Goal: Task Accomplishment & Management: Complete application form

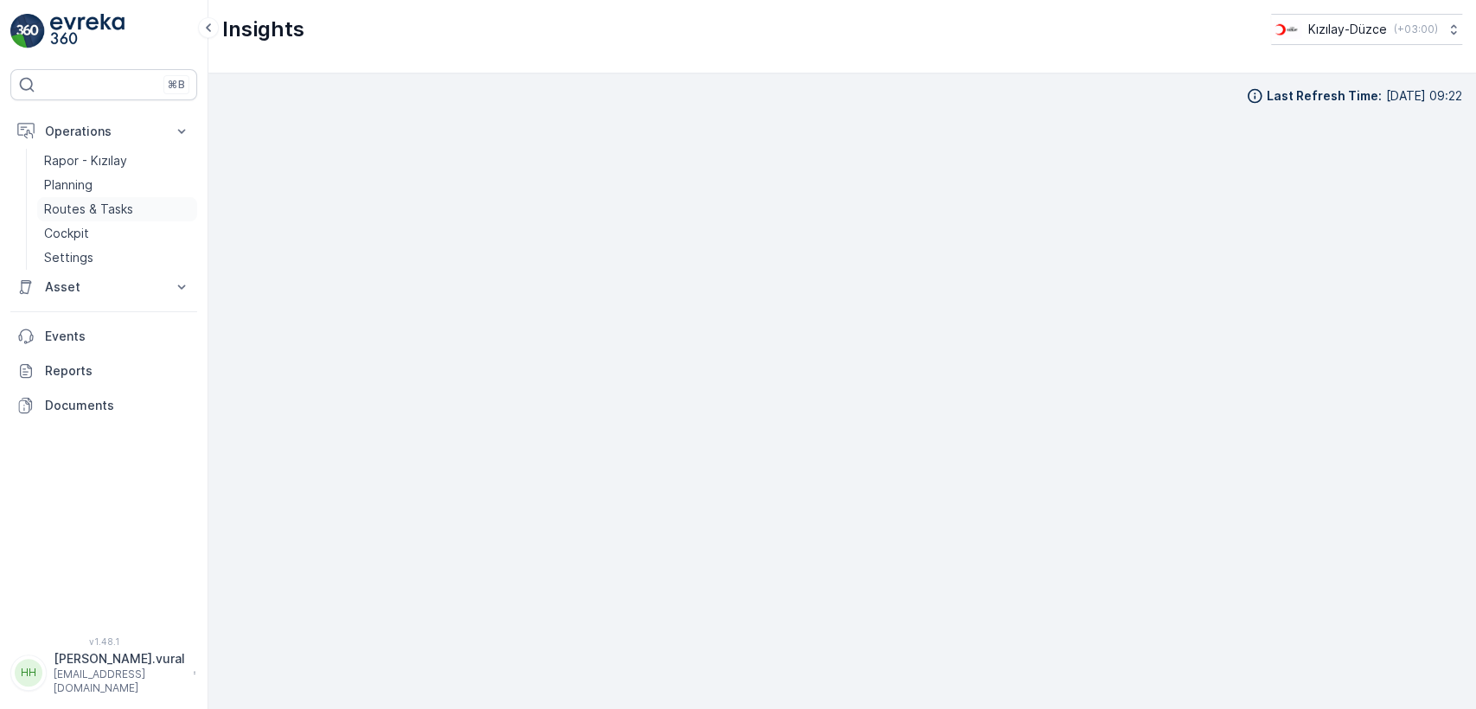
scroll to position [19, 0]
click at [84, 201] on p "Routes & Tasks" at bounding box center [88, 209] width 89 height 17
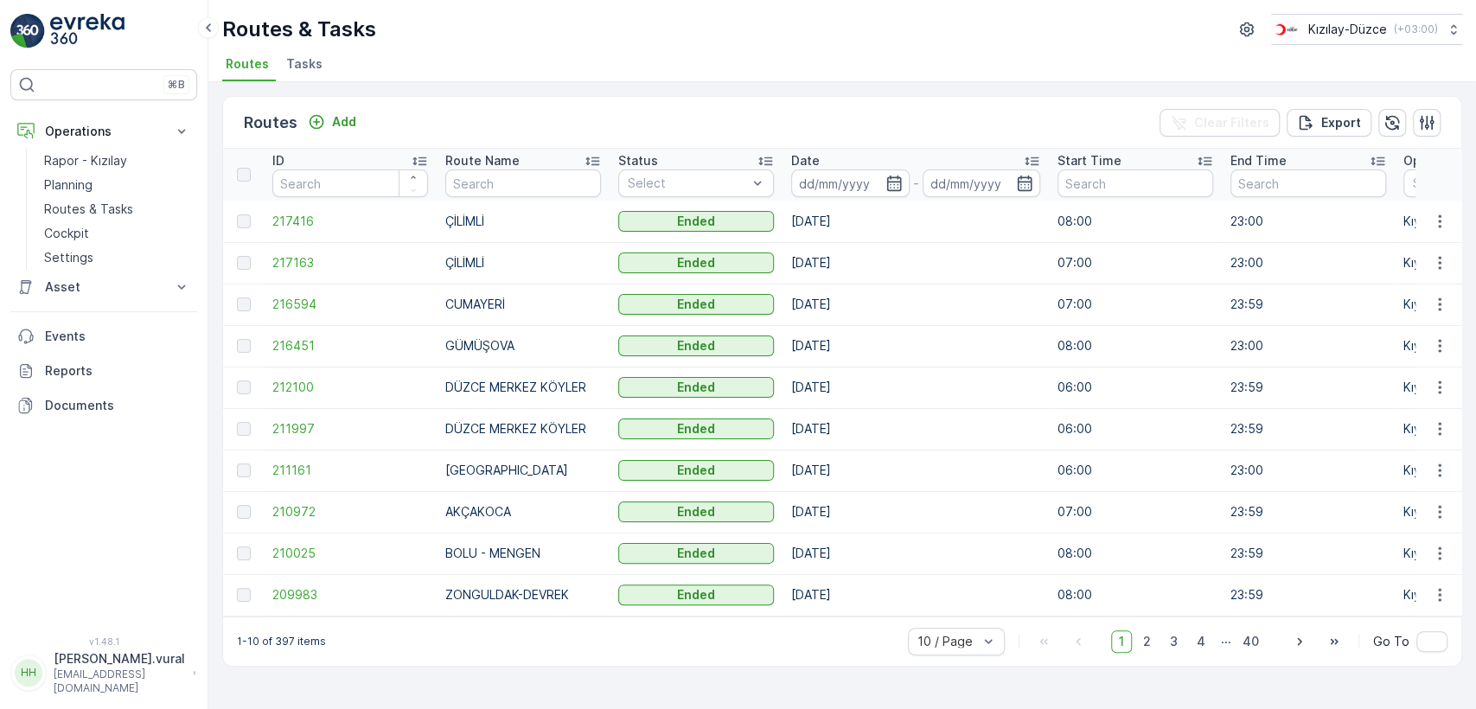
click at [113, 679] on p "hasan.vural@kizilay.com.tr" at bounding box center [119, 682] width 131 height 28
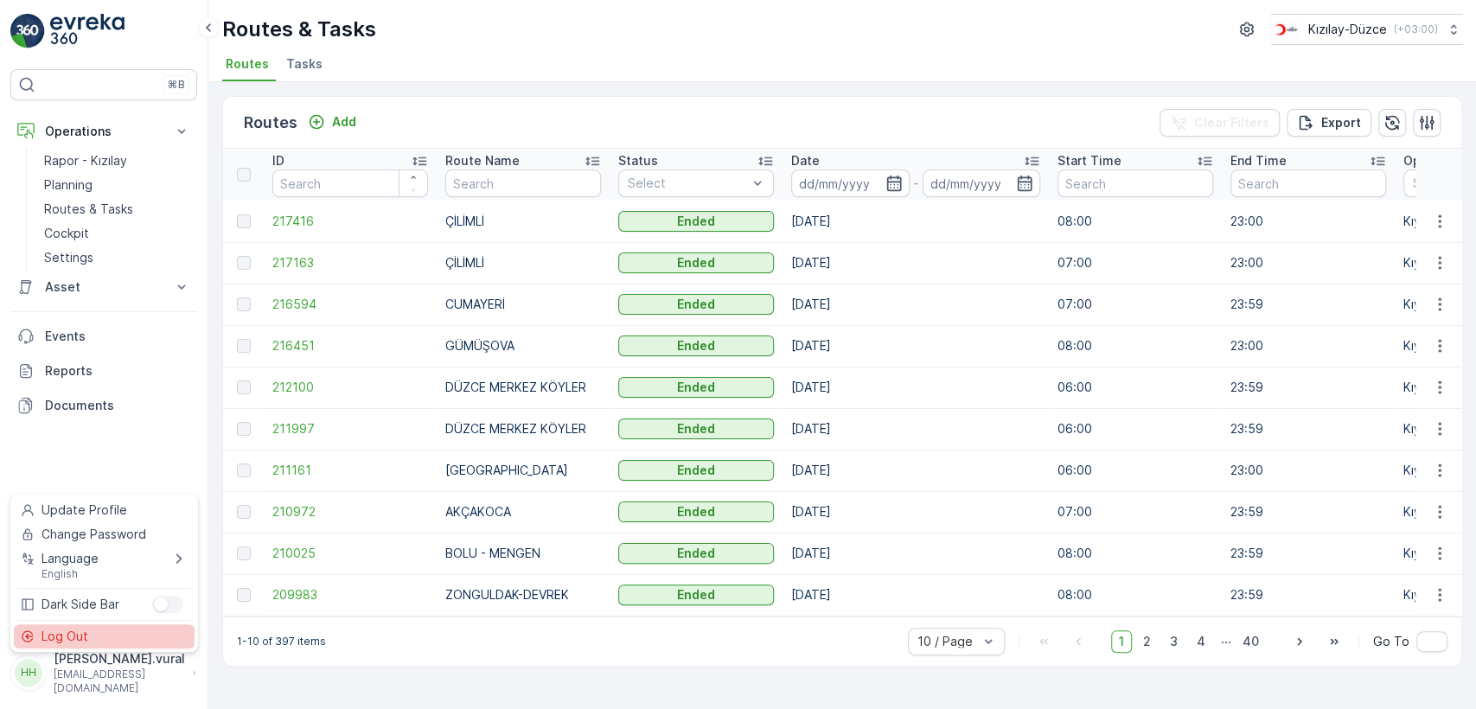
click at [129, 624] on div "Log Out" at bounding box center [104, 636] width 181 height 24
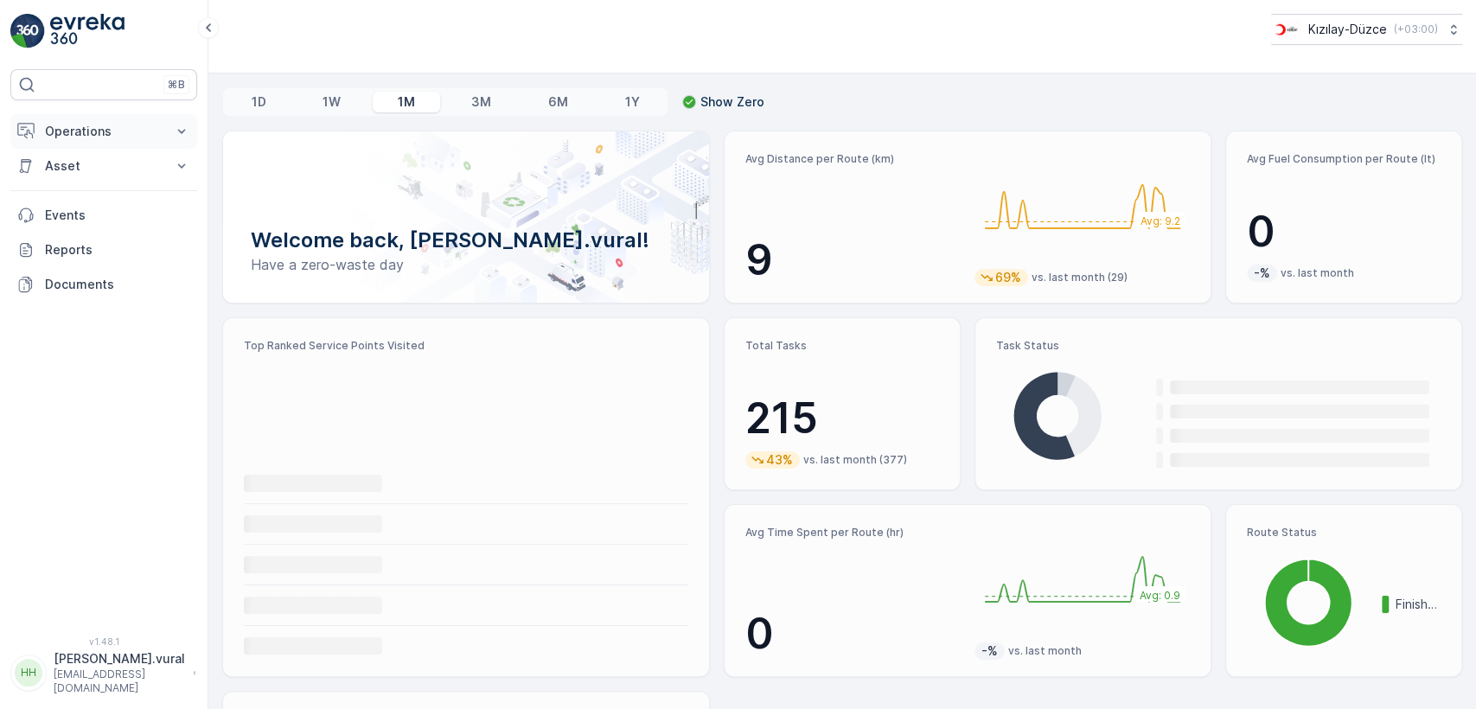
click at [73, 125] on p "Operations" at bounding box center [104, 131] width 118 height 17
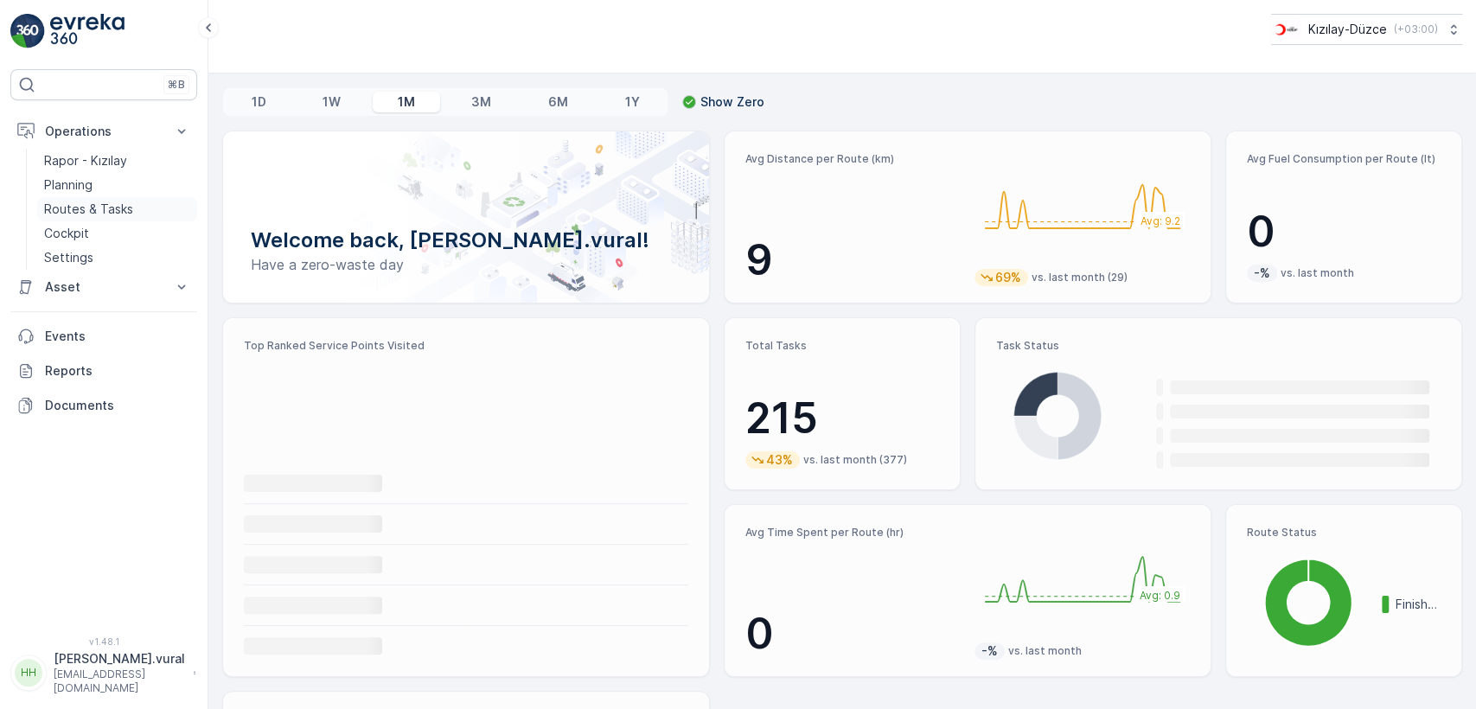
click at [66, 212] on p "Routes & Tasks" at bounding box center [88, 209] width 89 height 17
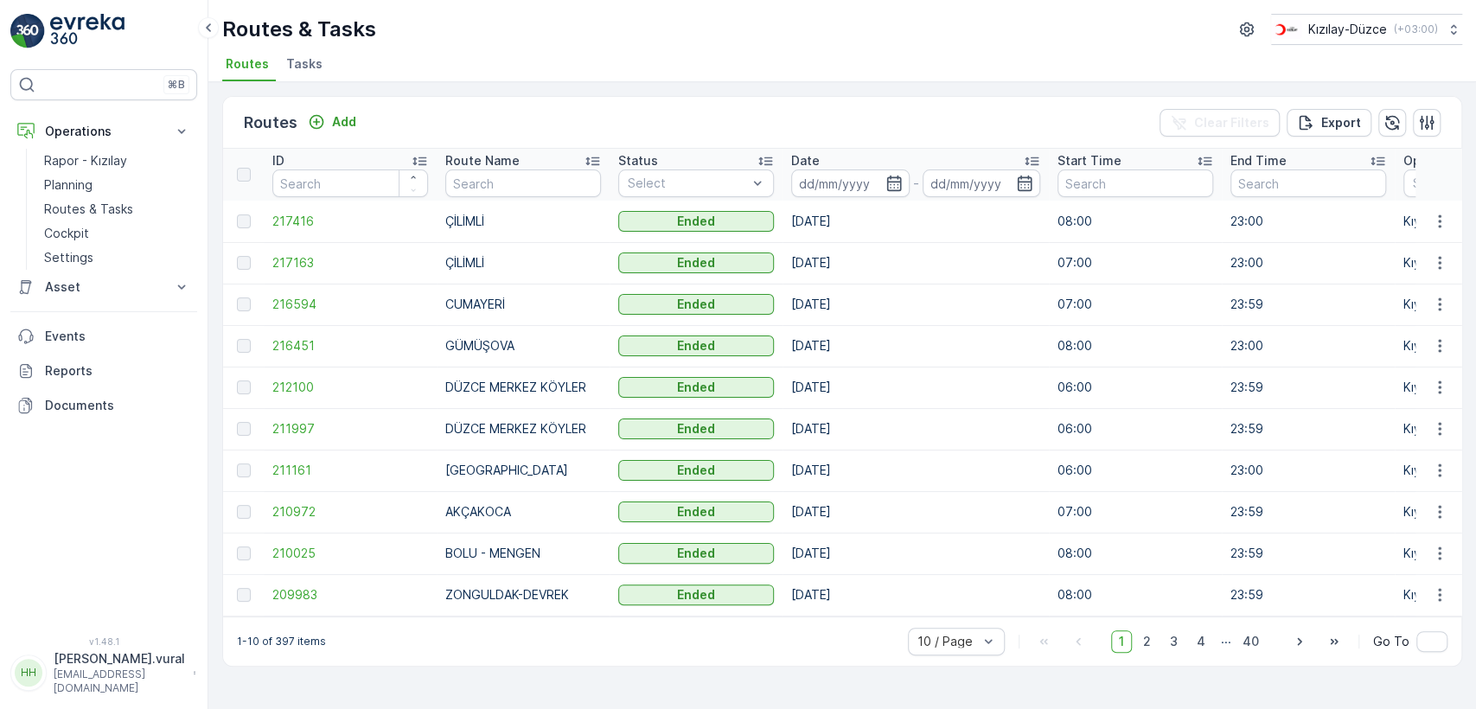
click at [137, 668] on p "hasan.vural" at bounding box center [119, 658] width 131 height 17
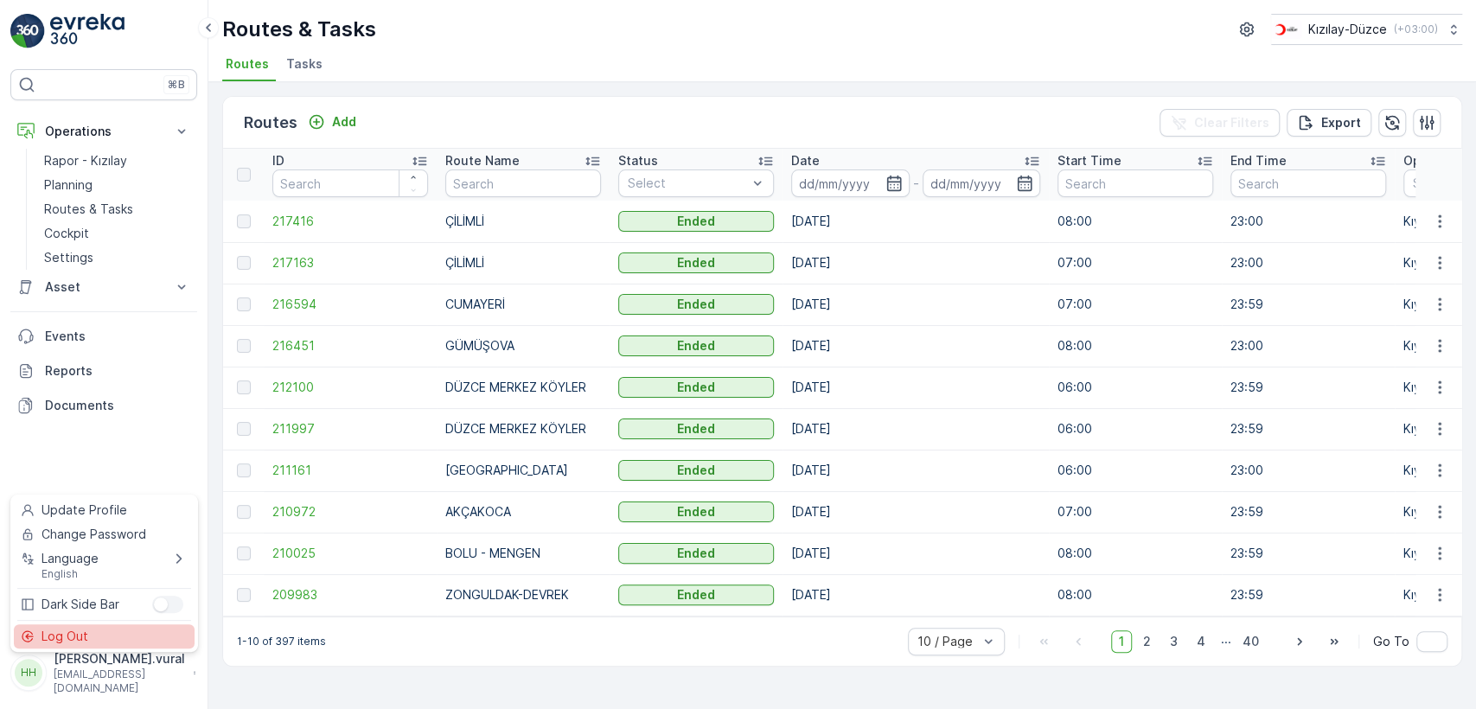
click at [145, 630] on div "Log Out" at bounding box center [104, 636] width 181 height 24
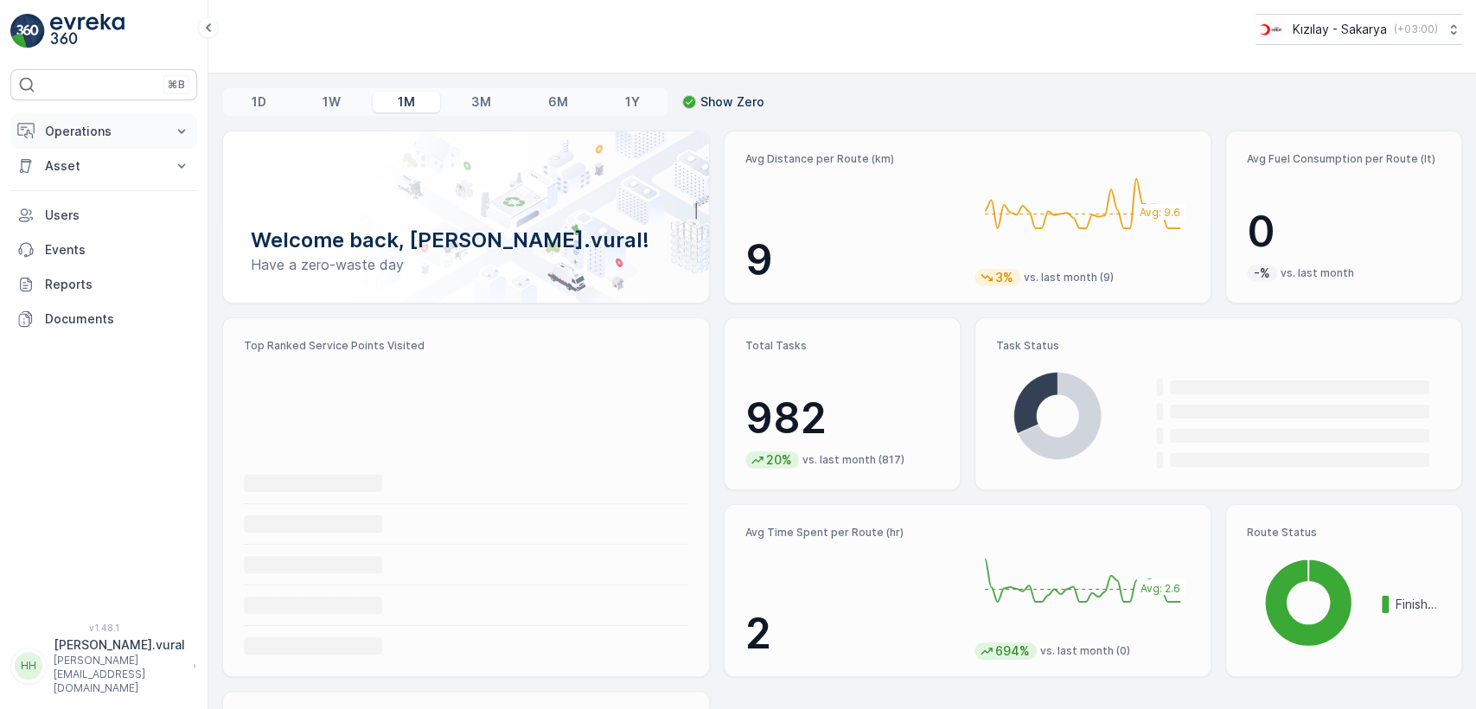
click at [96, 125] on p "Operations" at bounding box center [104, 131] width 118 height 17
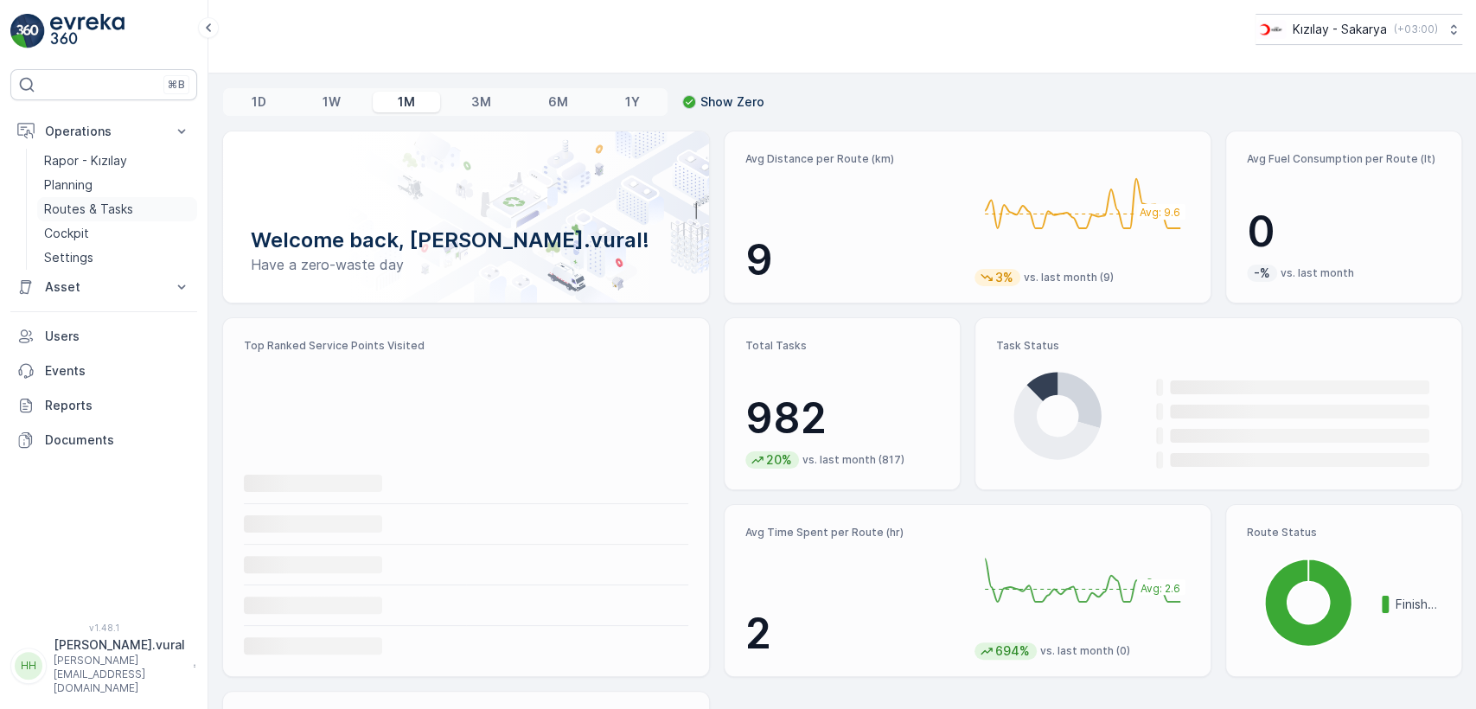
click at [79, 204] on p "Routes & Tasks" at bounding box center [88, 209] width 89 height 17
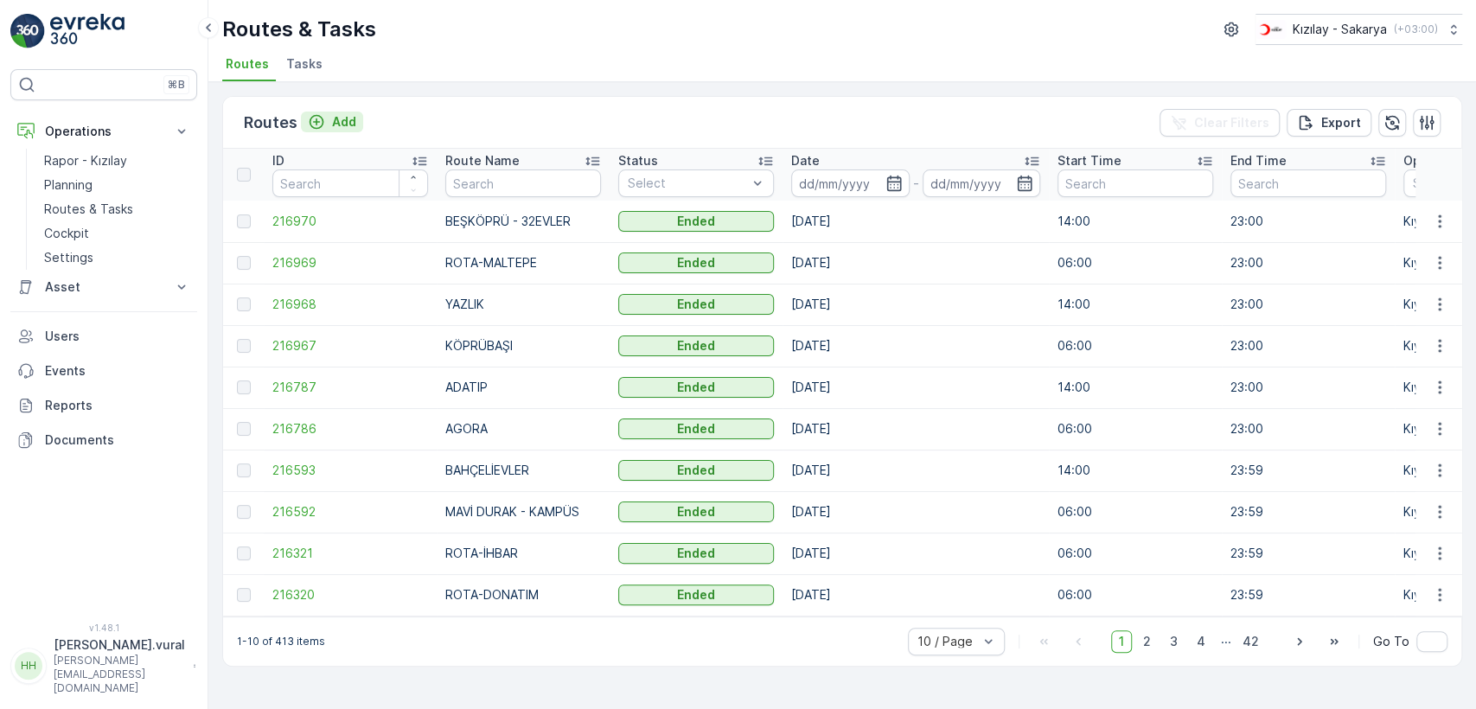
click at [333, 126] on p "Add" at bounding box center [344, 121] width 24 height 17
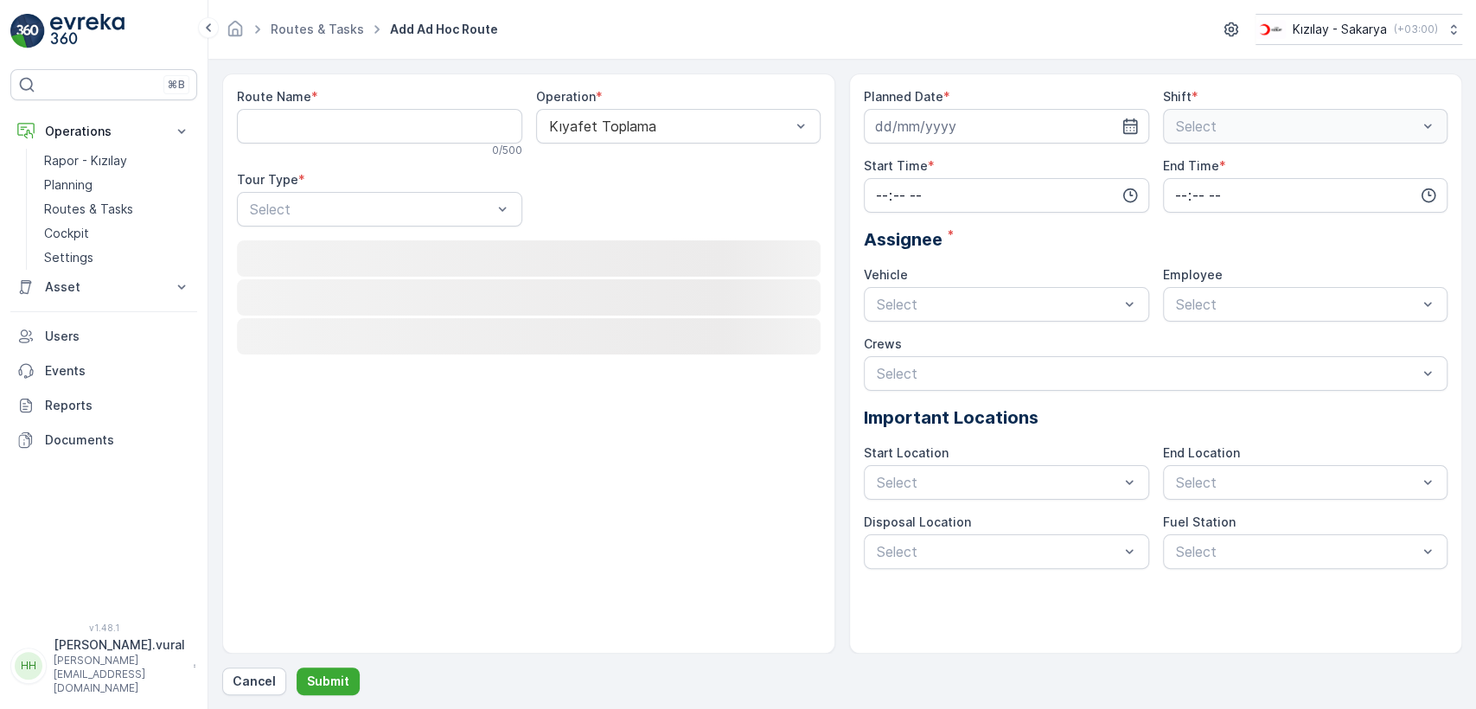
click at [333, 141] on div "Route Name * 0 / 500" at bounding box center [379, 122] width 285 height 69
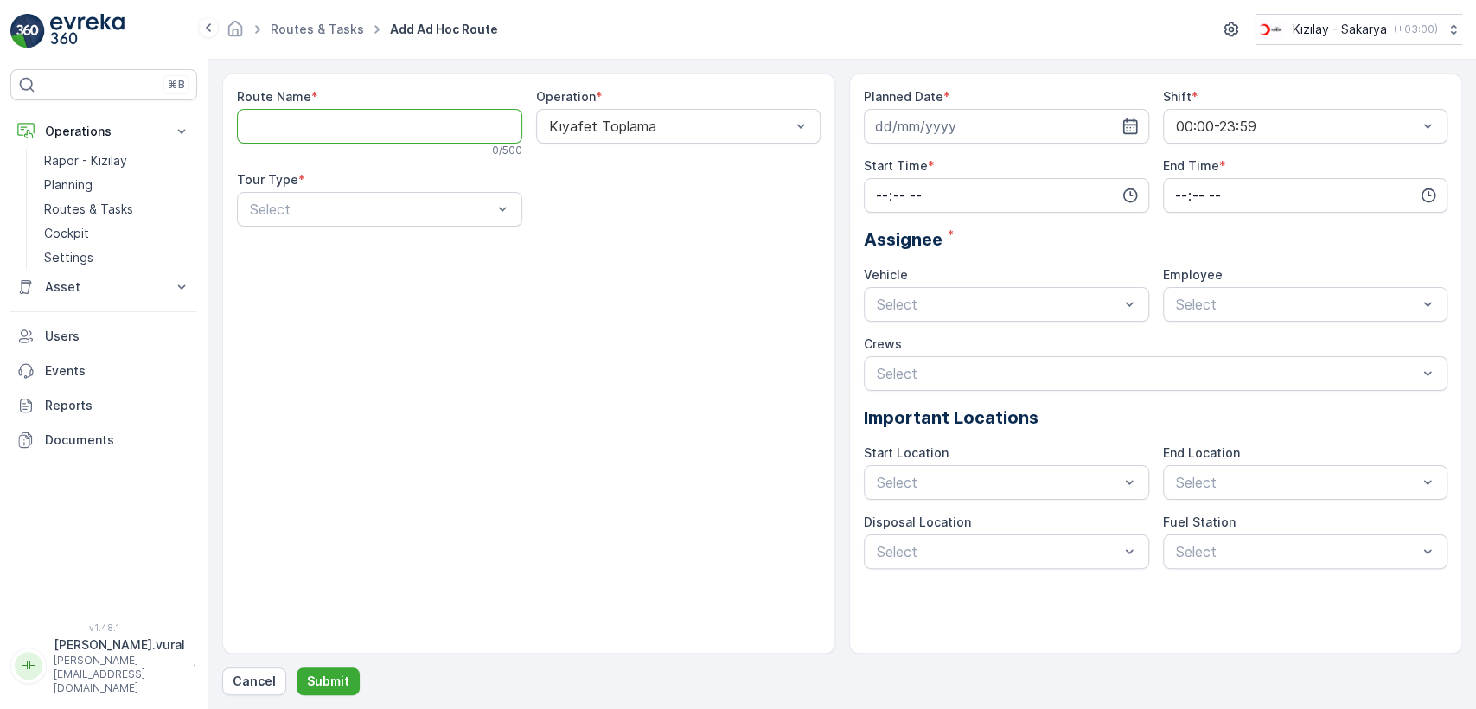
click at [333, 141] on Name "Route Name" at bounding box center [379, 126] width 285 height 35
type Name "ROTA-KORUCUK"
click at [384, 214] on div at bounding box center [371, 209] width 246 height 16
click at [338, 252] on div "Static" at bounding box center [379, 252] width 265 height 16
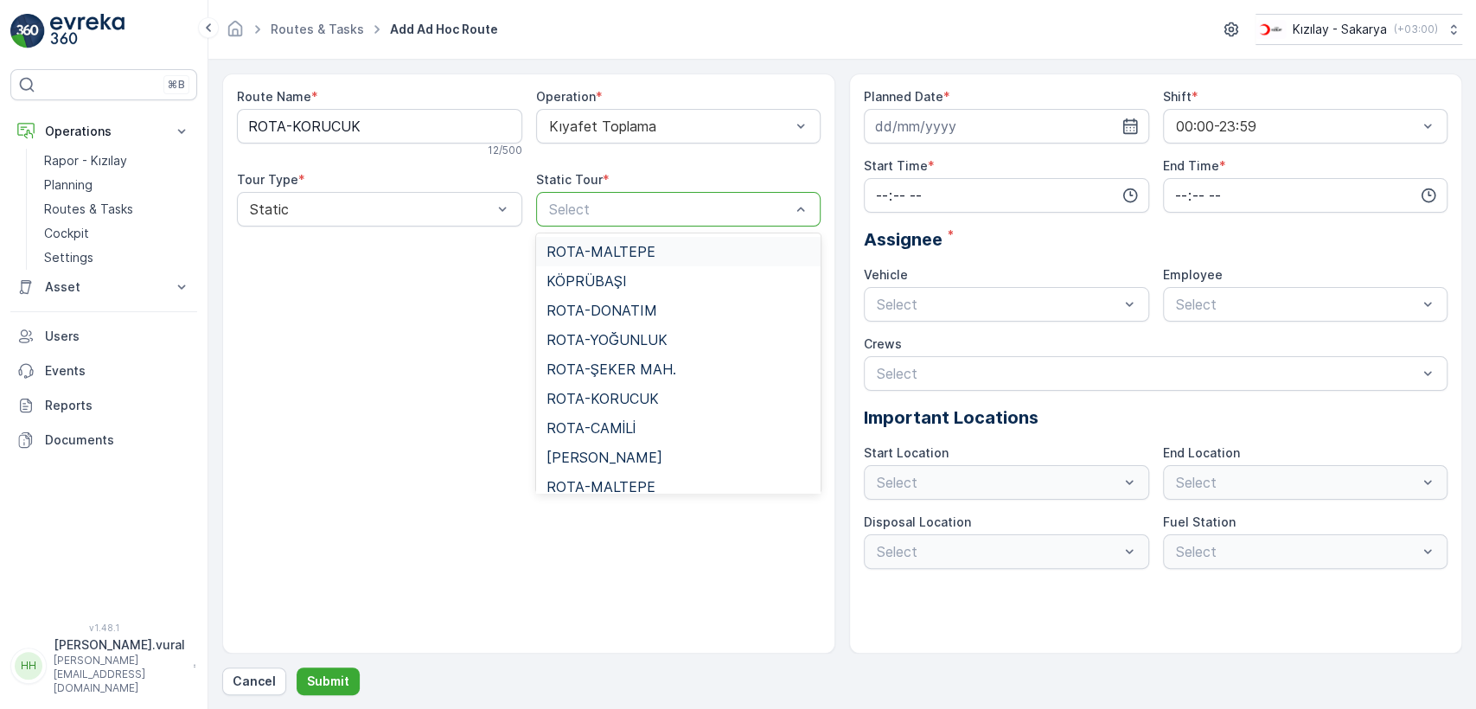
click at [598, 213] on div at bounding box center [670, 209] width 246 height 16
click at [609, 394] on span "ROTA-KORUCUK" at bounding box center [602, 399] width 112 height 16
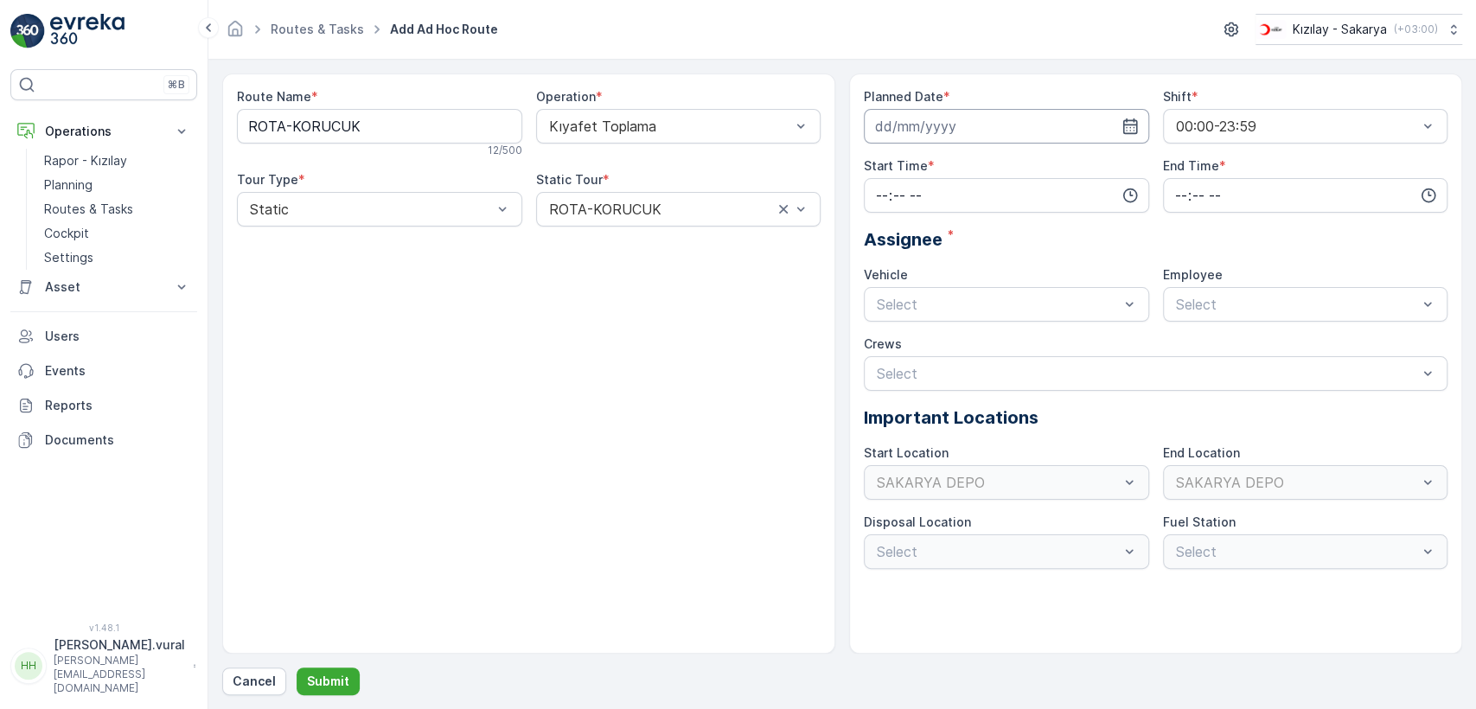
click at [892, 124] on input at bounding box center [1006, 126] width 285 height 35
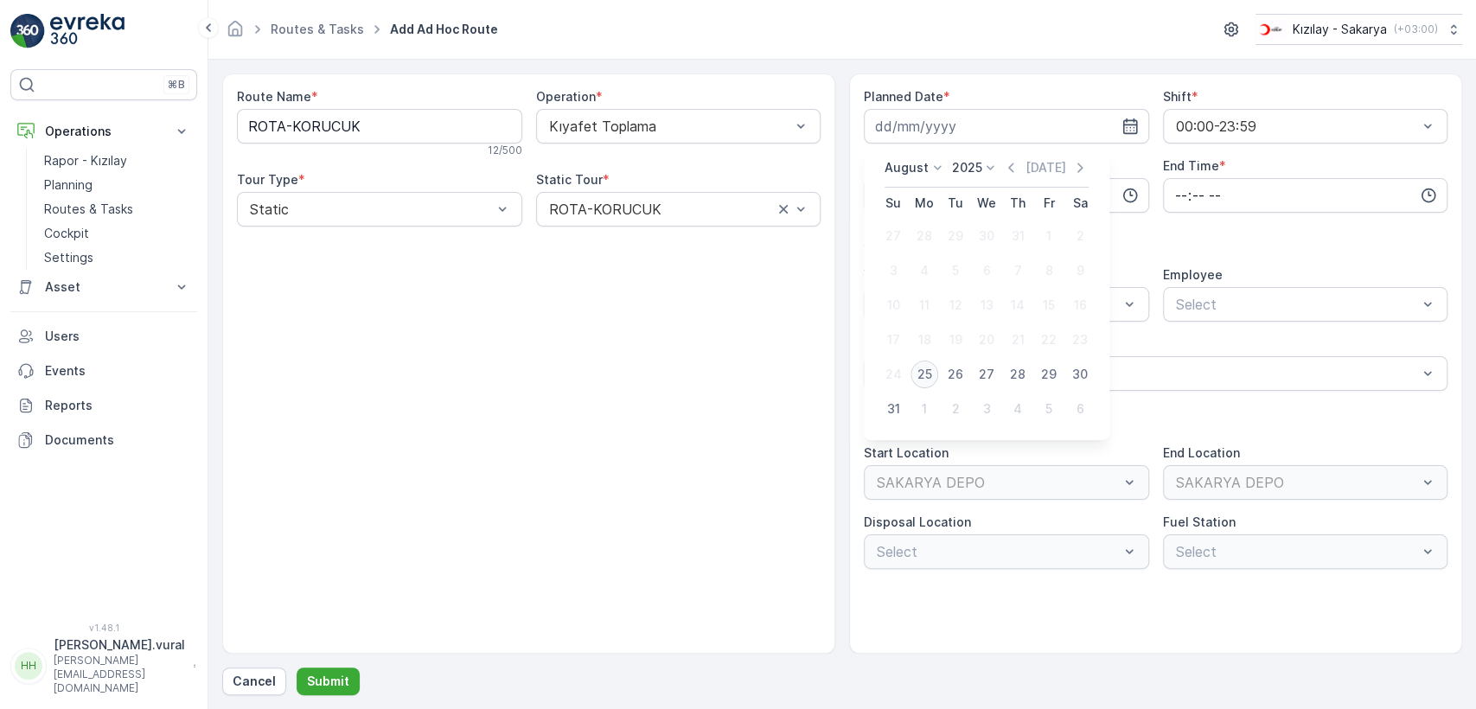
click at [920, 370] on div "25" at bounding box center [924, 375] width 28 height 28
type input "[DATE]"
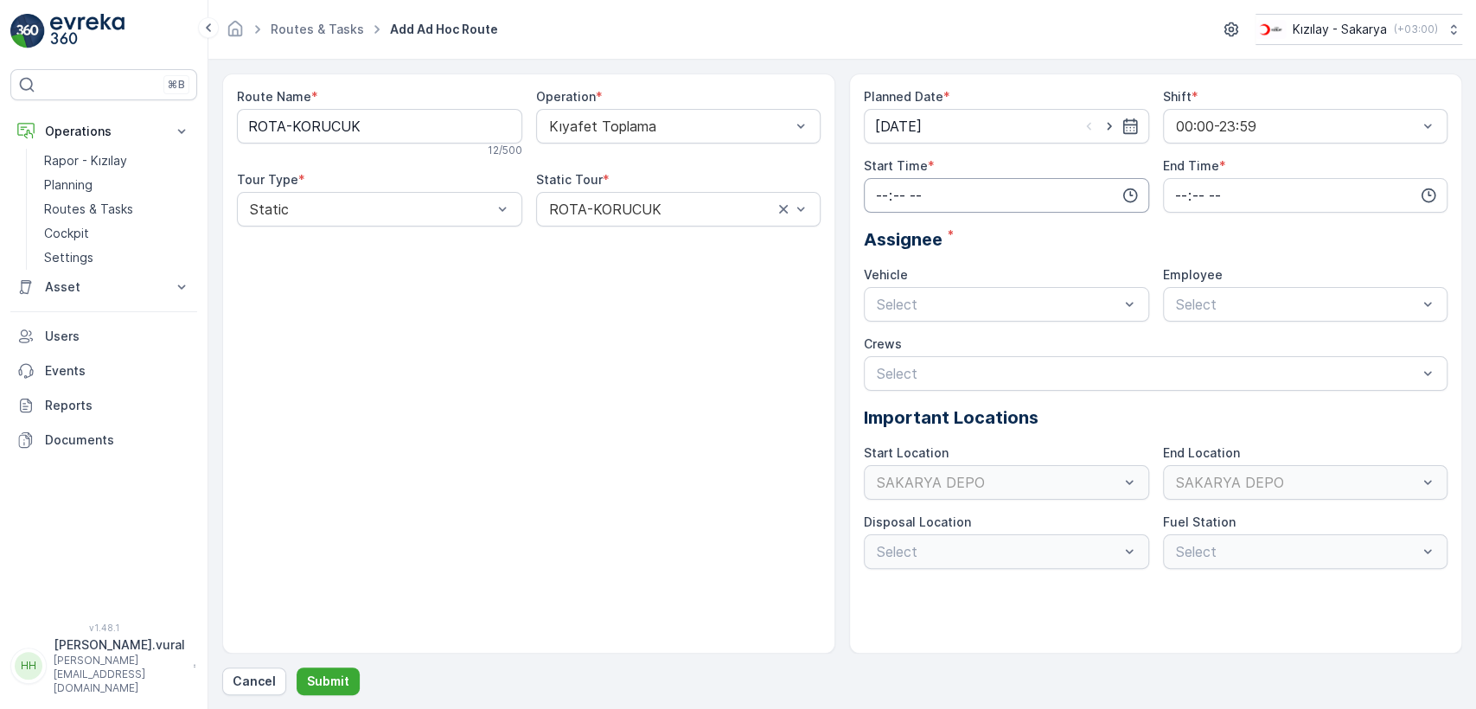
click at [941, 200] on input "time" at bounding box center [1006, 195] width 285 height 35
click at [880, 363] on span "06" at bounding box center [882, 369] width 16 height 17
type input "06:00"
click at [1209, 182] on input "time" at bounding box center [1305, 195] width 285 height 35
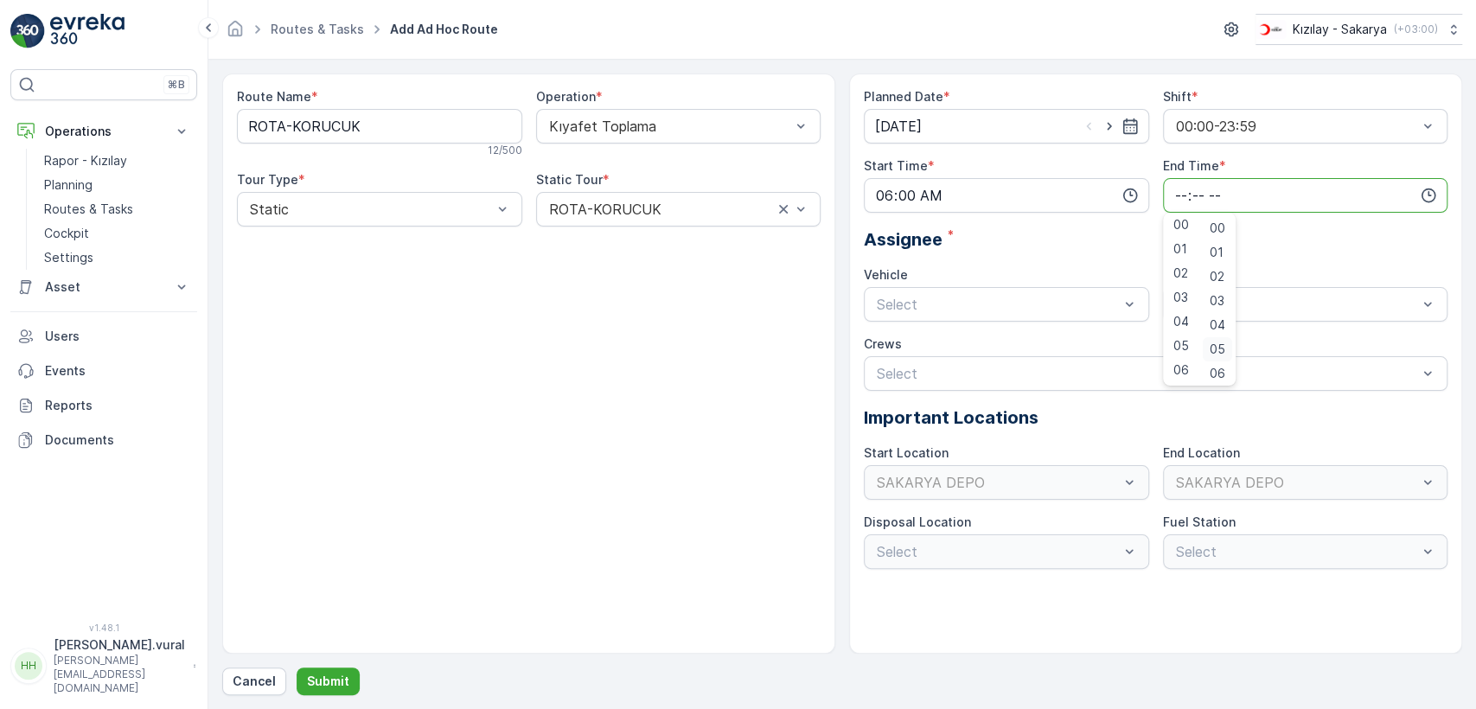
drag, startPoint x: 1197, startPoint y: 251, endPoint x: 1206, endPoint y: 355, distance: 105.1
click at [1206, 355] on div "00 01 02 03 04 05 06 07 08 09 10 11 12 13 14 15 16 17 18 19 20 21 22 23 00 01 0…" at bounding box center [1199, 299] width 73 height 166
click at [1202, 355] on ul "00 01 02 03 04 05 06 07 08 09 10 11 12 13 14 15 16 17 18 19 20 21 22 23 24 25 2…" at bounding box center [1217, 299] width 36 height 166
drag, startPoint x: 1202, startPoint y: 355, endPoint x: 1194, endPoint y: 394, distance: 39.7
click at [1194, 394] on div "Planned Date * [DATE] Shift * 00:00-23:59 Start Time * 06:00 End Time * 00 01 0…" at bounding box center [1156, 328] width 584 height 481
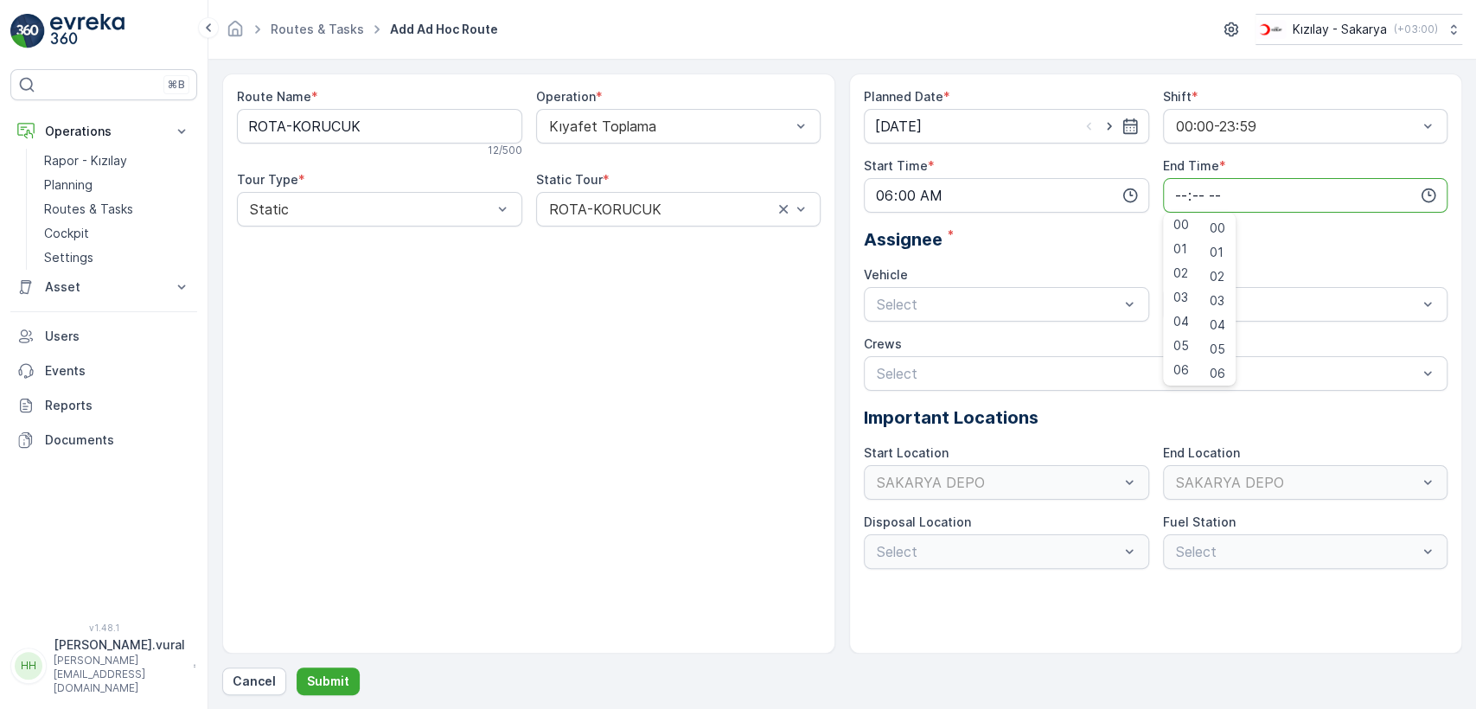
click at [1202, 374] on ul "00 01 02 03 04 05 06 07 08 09 10 11 12 13 14 15 16 17 18 19 20 21 22 23 24 25 2…" at bounding box center [1217, 299] width 36 height 166
drag, startPoint x: 1202, startPoint y: 374, endPoint x: 1219, endPoint y: 314, distance: 62.1
click at [1219, 314] on ul "00 01 02 03 04 05 06 07 08 09 10 11 12 13 14 15 16 17 18 19 20 21 22 23 24 25 2…" at bounding box center [1217, 299] width 36 height 166
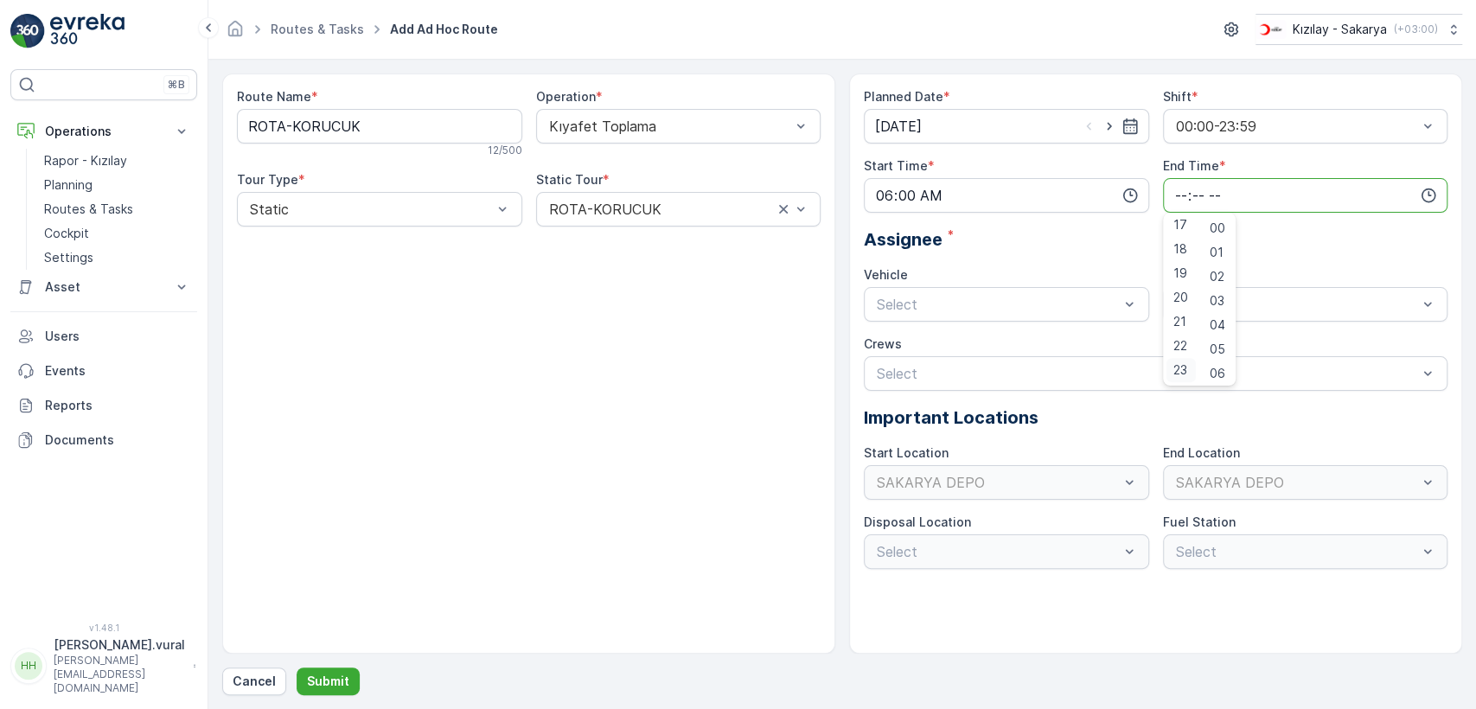
click at [1179, 369] on span "23" at bounding box center [1180, 369] width 14 height 17
type input "23:00"
click at [1031, 305] on div at bounding box center [998, 305] width 246 height 16
click at [945, 385] on div "06 ECH 422" at bounding box center [1006, 375] width 285 height 29
click at [1229, 298] on div at bounding box center [1297, 305] width 246 height 16
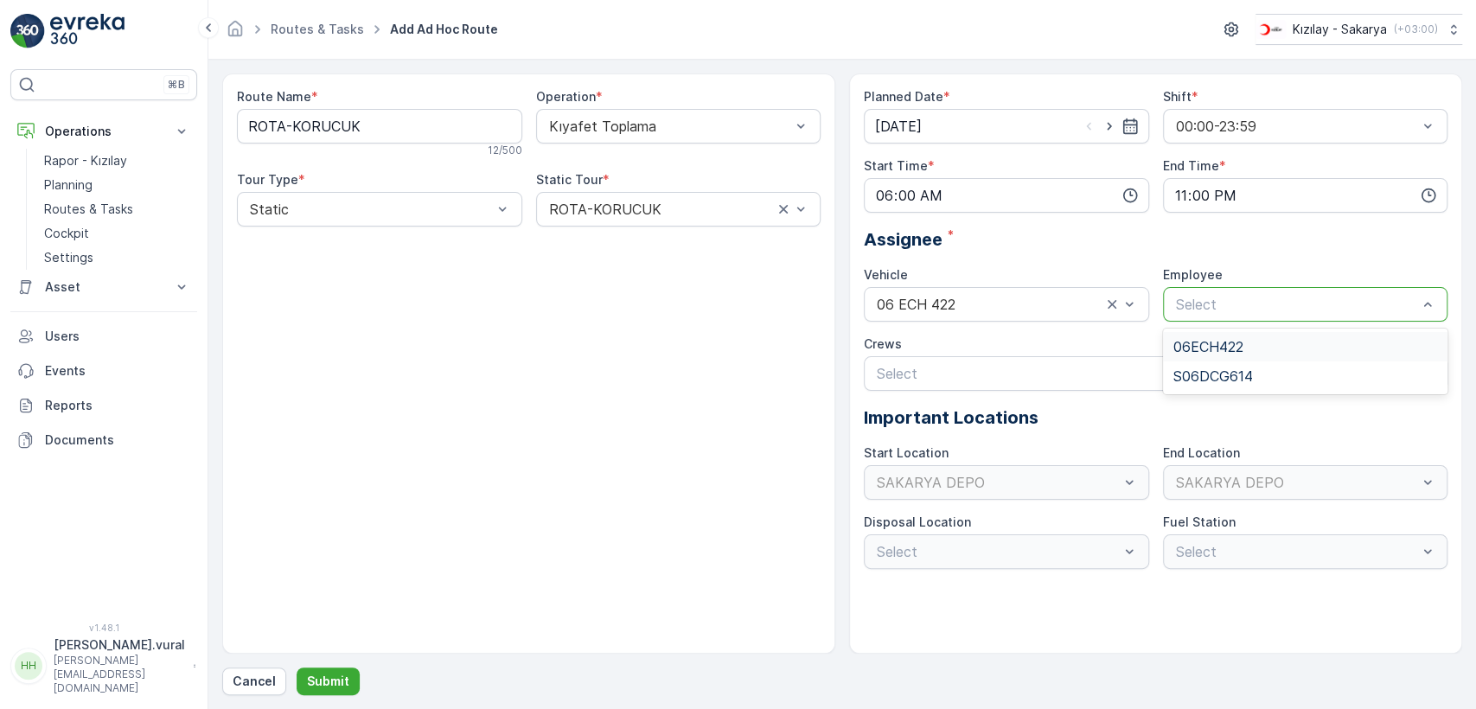
click at [1209, 346] on span "06ECH422" at bounding box center [1208, 347] width 70 height 16
click at [331, 682] on p "Submit" at bounding box center [328, 681] width 42 height 17
